Goal: Check status: Check status

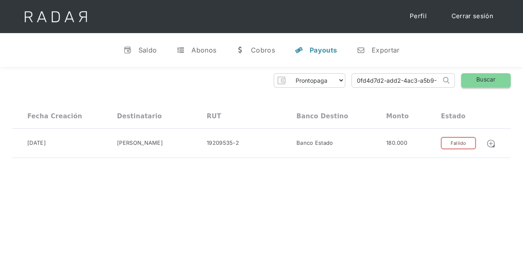
scroll to position [0, 36]
drag, startPoint x: 357, startPoint y: 78, endPoint x: 502, endPoint y: 81, distance: 144.6
click at [499, 80] on div "Prontopaga Prontopaga 2 Thank you! Your submission has been received! Oops! Som…" at bounding box center [261, 80] width 498 height 14
paste input "d1f0f2ee-56b6-478b-b0ca-626af51075fc"
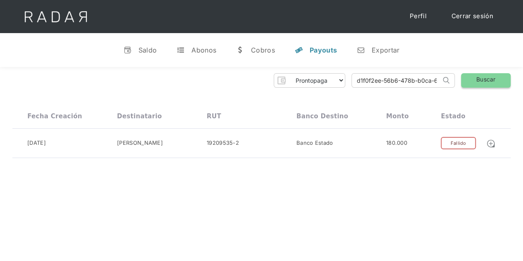
type input "d1f0f2ee-56b6-478b-b0ca-626af51075fc"
click at [478, 74] on link "Buscar" at bounding box center [486, 80] width 50 height 14
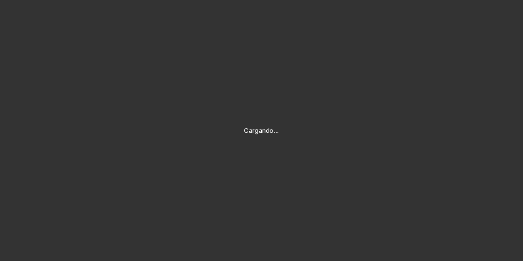
type input "[PERSON_NAME][EMAIL_ADDRESS][DOMAIN_NAME]"
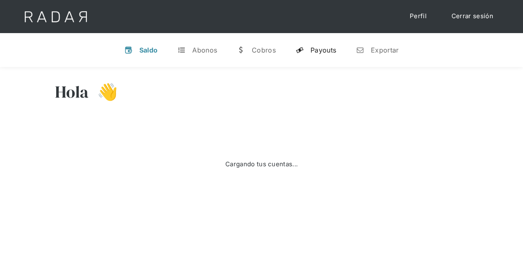
click at [326, 52] on div "Payouts" at bounding box center [323, 50] width 26 height 8
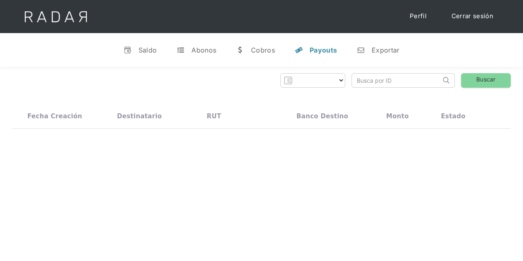
click at [374, 84] on input "search" at bounding box center [396, 81] width 89 height 14
paste input "d1f0f2ee-56b6-478b-b0ca-626af51075fc"
type input "d1f0f2ee-56b6-478b-b0ca-626af51075fc"
select select "prontopaga"
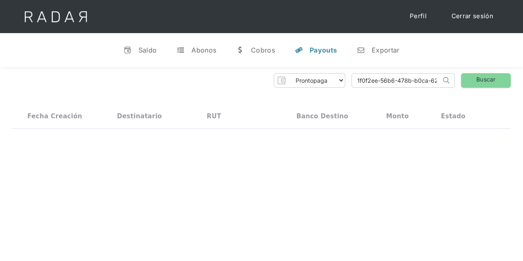
scroll to position [0, 0]
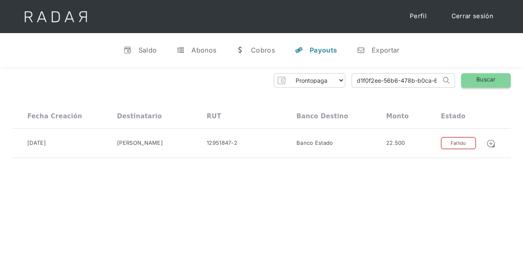
type input "d1f0f2ee-56b6-478b-b0ca-626af51075fc"
click at [487, 76] on link "Buscar" at bounding box center [486, 80] width 50 height 14
